Goal: Information Seeking & Learning: Learn about a topic

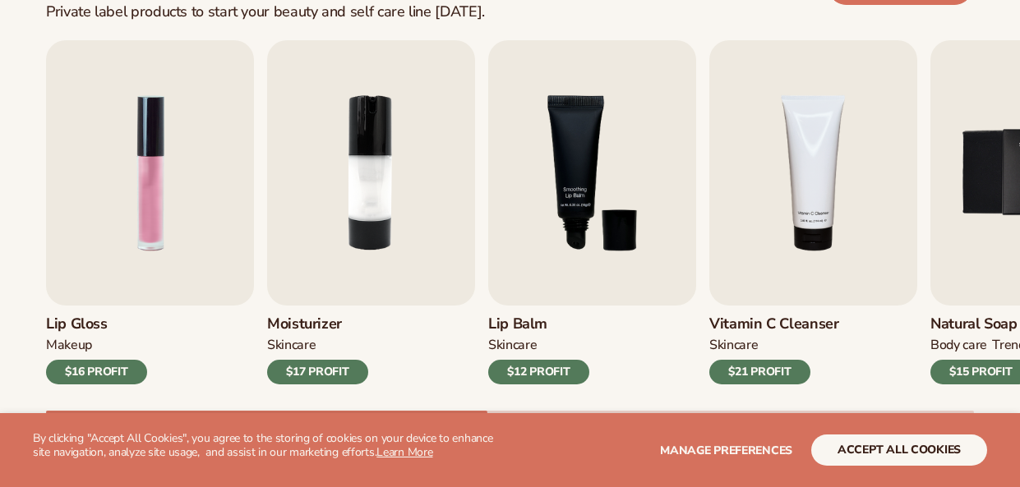
scroll to position [538, 0]
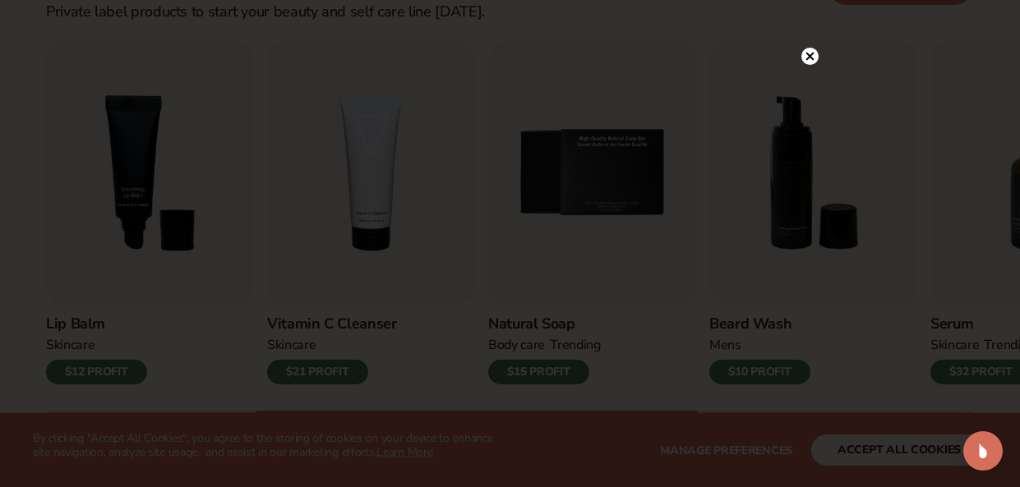
click at [811, 61] on circle at bounding box center [809, 56] width 17 height 17
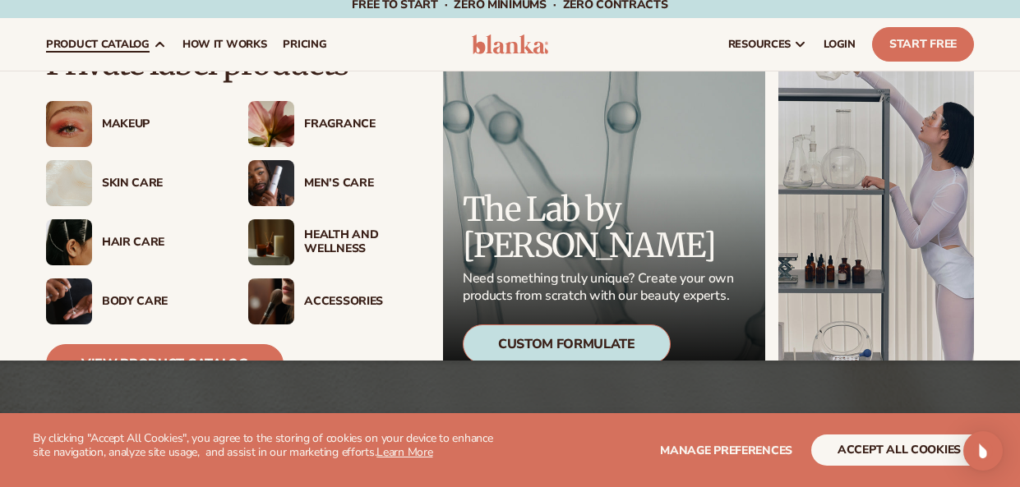
scroll to position [45, 0]
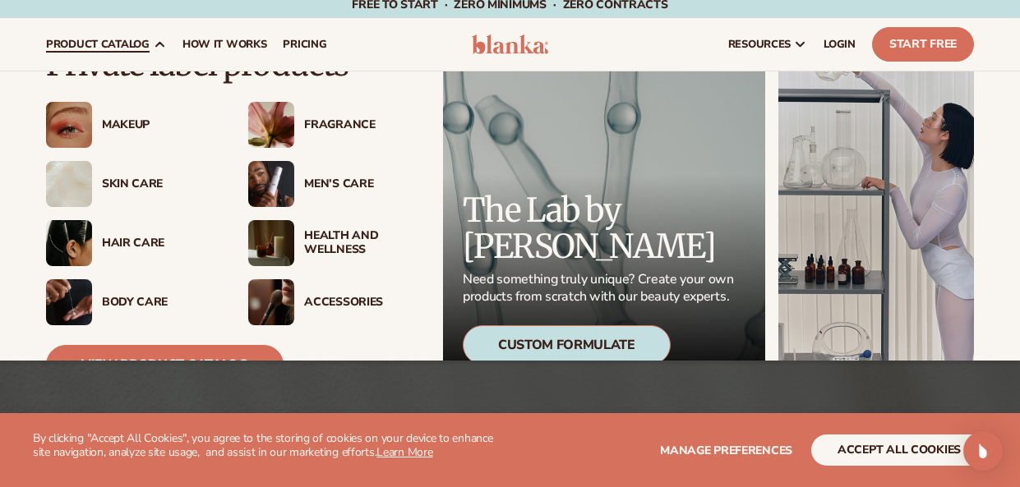
click at [136, 127] on div "Makeup" at bounding box center [158, 125] width 113 height 14
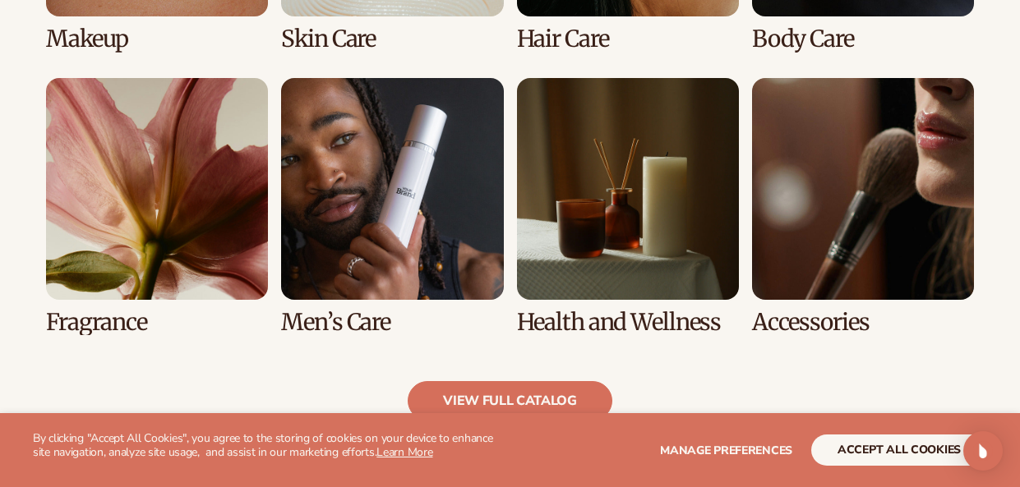
scroll to position [1438, 0]
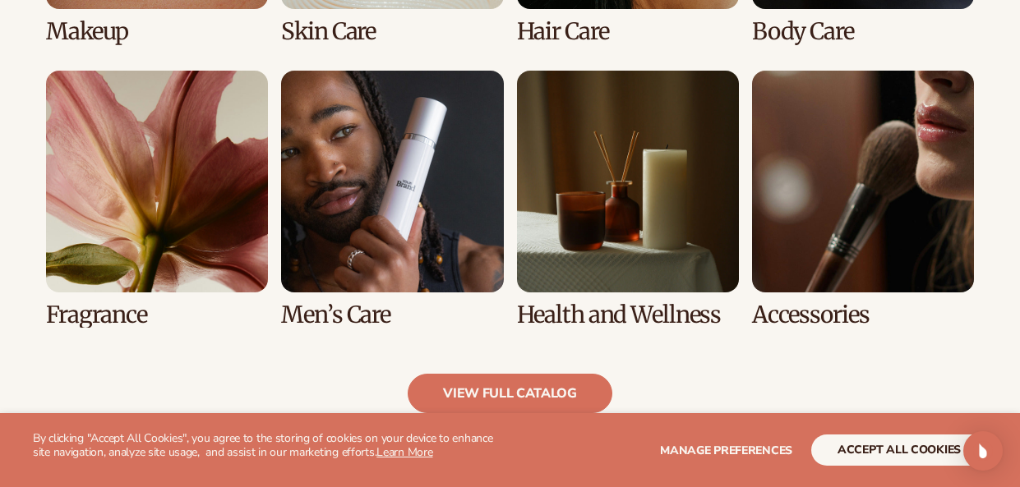
click at [829, 205] on link "8 / 8" at bounding box center [863, 199] width 222 height 257
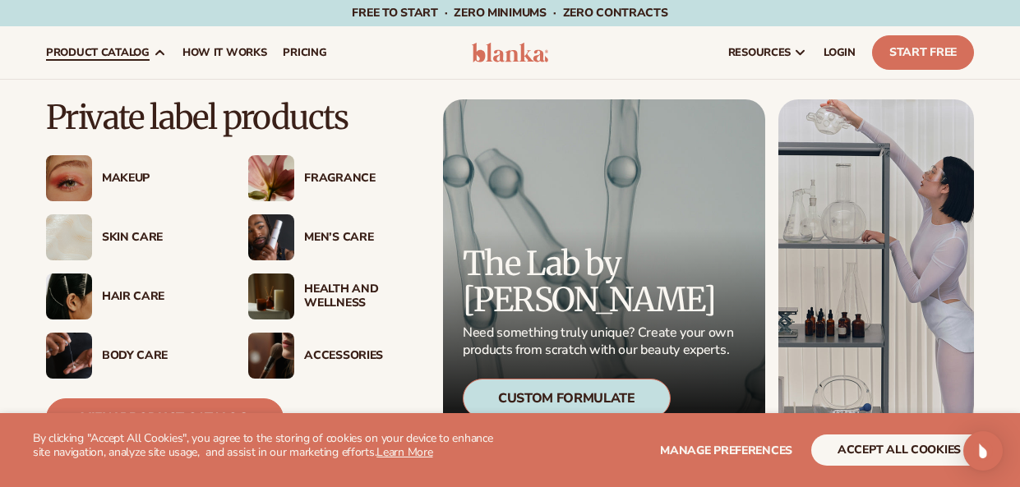
click at [353, 353] on div "Accessories" at bounding box center [360, 356] width 113 height 14
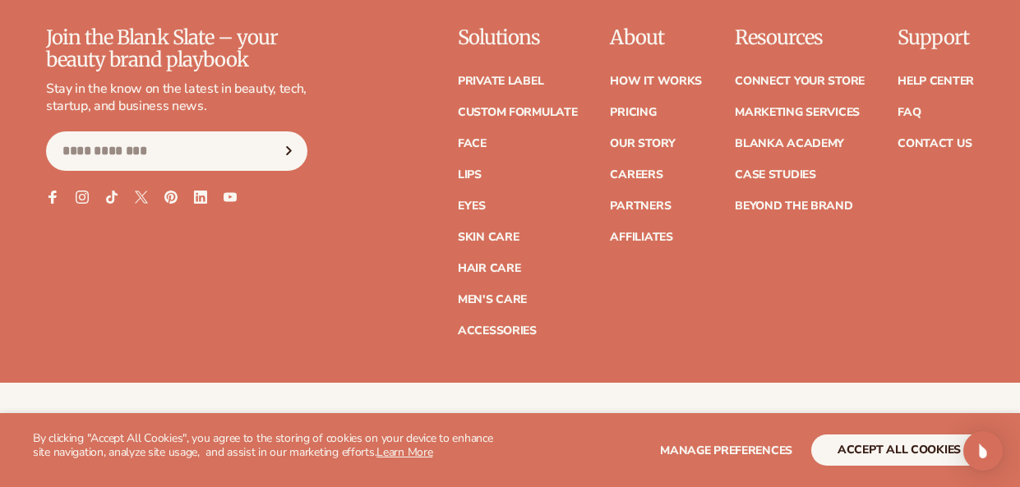
scroll to position [2885, 0]
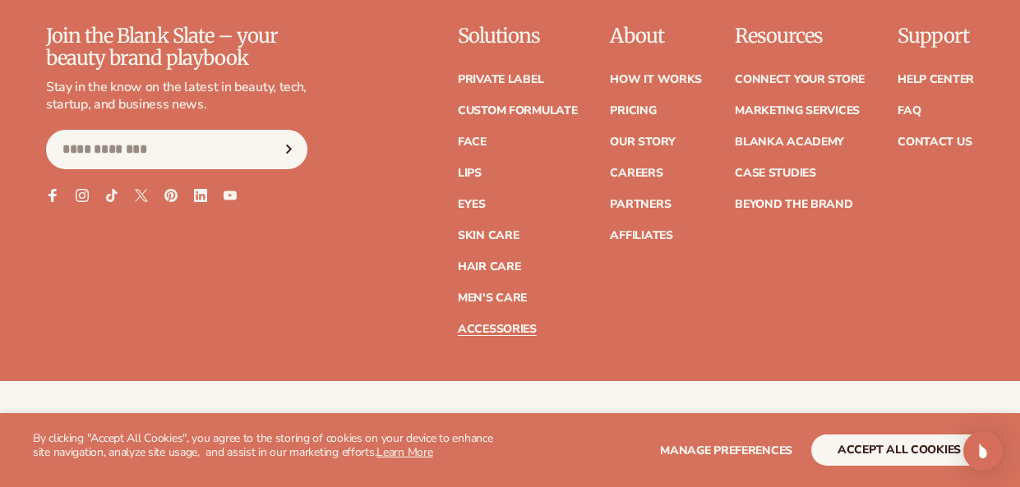
click at [509, 326] on link "Accessories" at bounding box center [497, 330] width 79 height 12
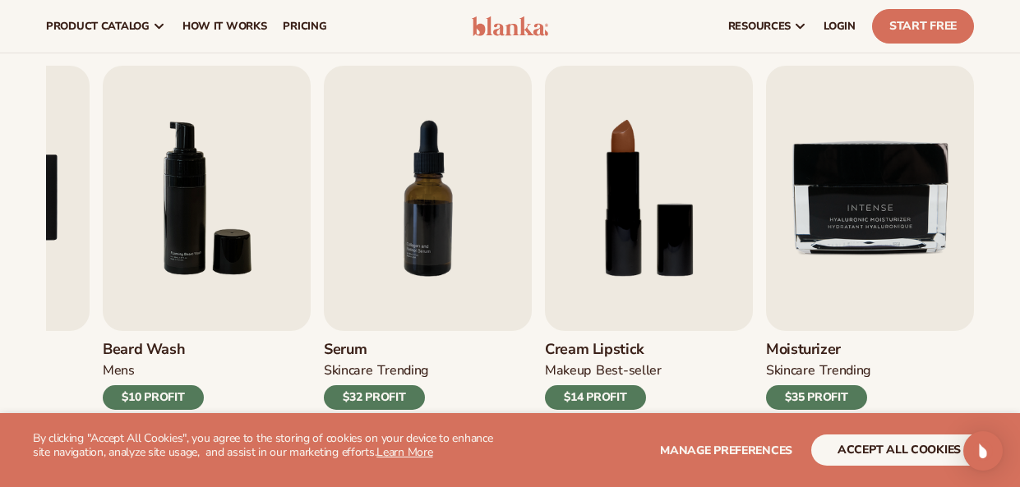
scroll to position [511, 0]
